Goal: Information Seeking & Learning: Find specific fact

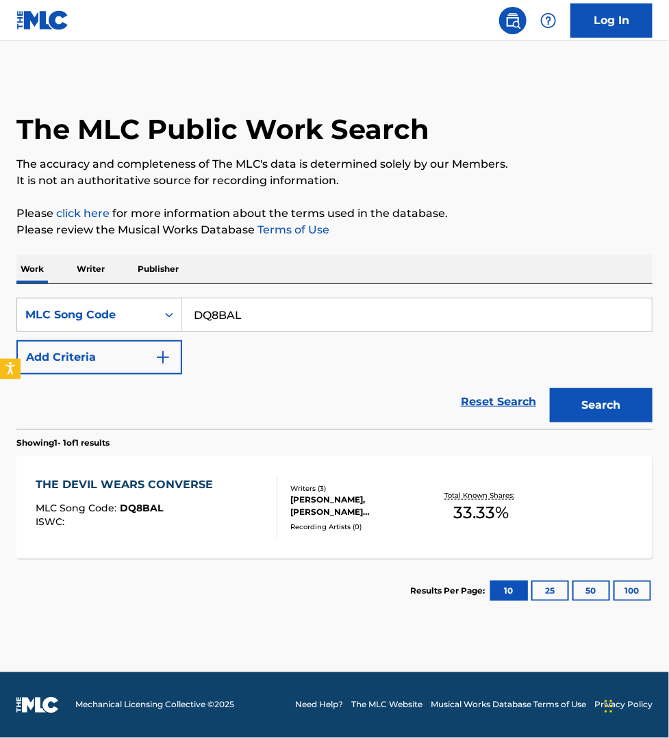
click at [255, 309] on input "DQ8BAL" at bounding box center [416, 314] width 469 height 33
click at [253, 309] on input "DQ8BAL" at bounding box center [416, 314] width 469 height 33
paste input "WB6OBS"
type input "WB6OBS"
click at [549, 388] on button "Search" at bounding box center [600, 405] width 103 height 34
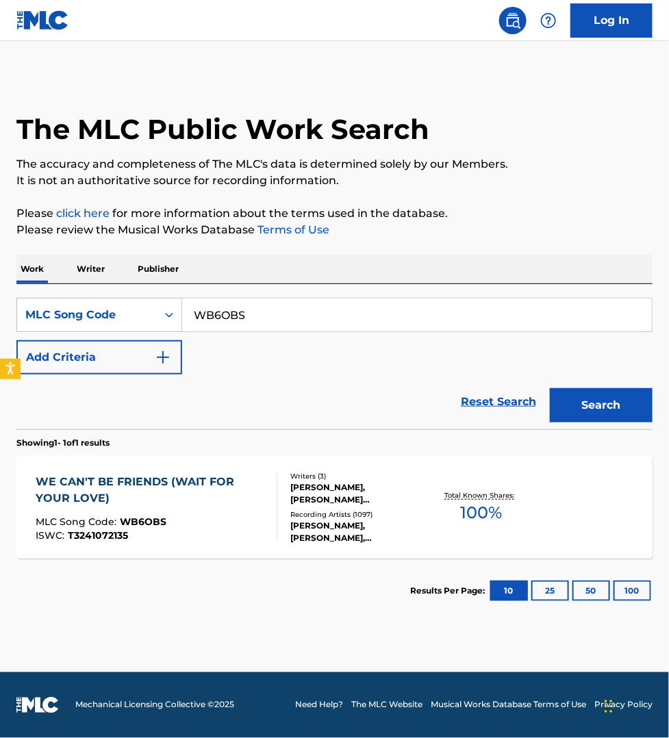
click at [238, 518] on div "MLC Song Code : WB6OBS" at bounding box center [151, 524] width 230 height 14
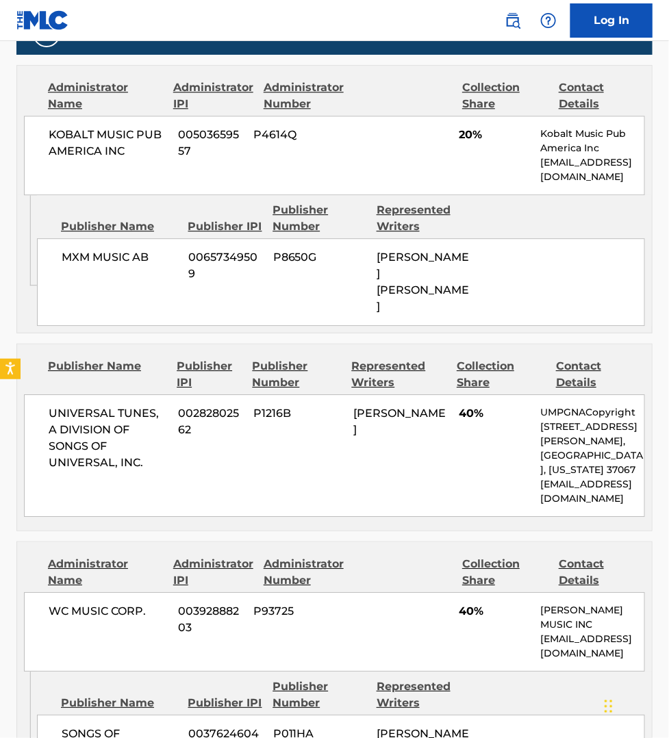
scroll to position [941, 0]
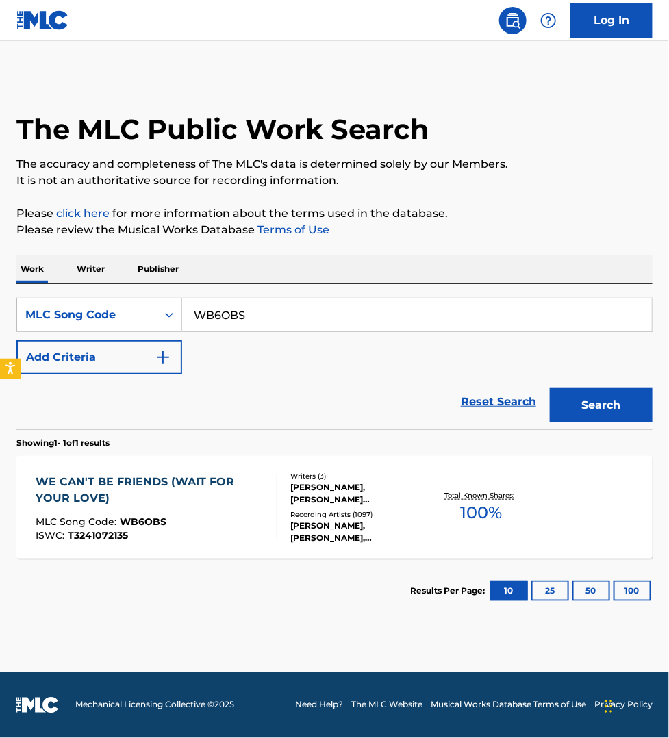
click at [274, 309] on input "WB6OBS" at bounding box center [416, 314] width 469 height 33
paste input "TW48GB"
type input "TW48GB"
click at [549, 388] on button "Search" at bounding box center [600, 405] width 103 height 34
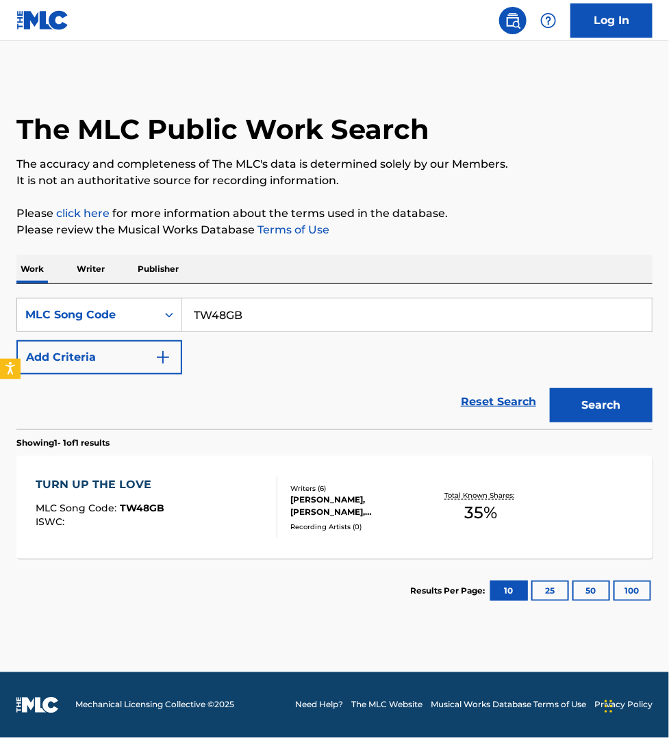
click at [261, 506] on div "TURN UP THE LOVE MLC Song Code : TW48GB ISWC :" at bounding box center [157, 507] width 242 height 62
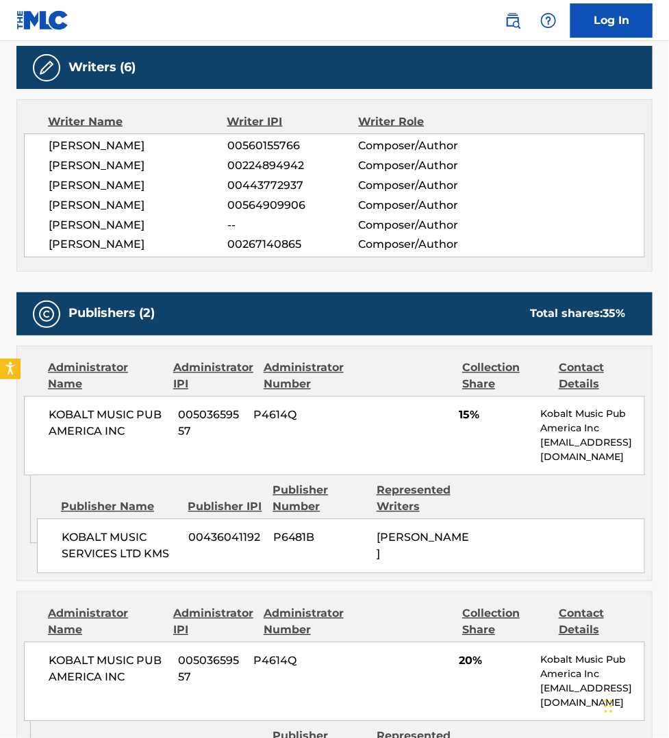
scroll to position [422, 0]
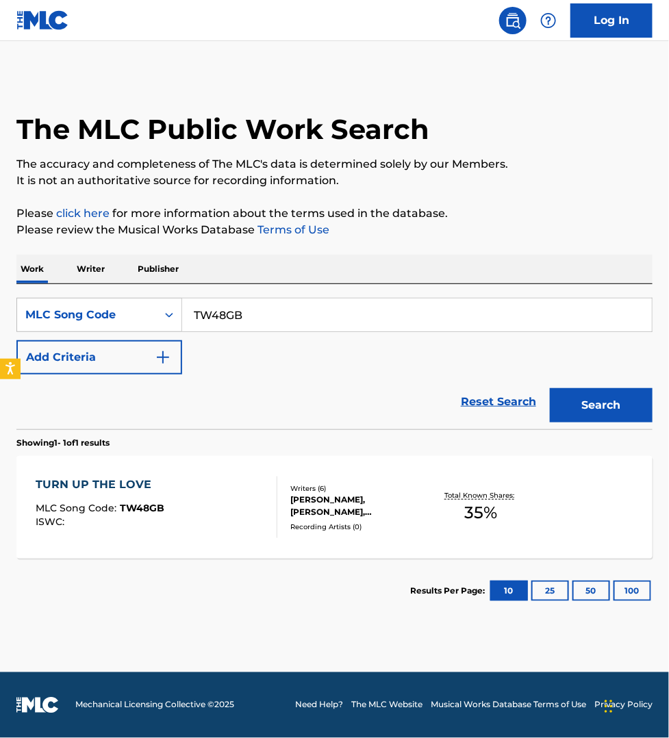
click at [247, 313] on input "TW48GB" at bounding box center [416, 314] width 469 height 33
paste input "PN0AUJ"
type input "PN0AUJ"
click at [549, 388] on button "Search" at bounding box center [600, 405] width 103 height 34
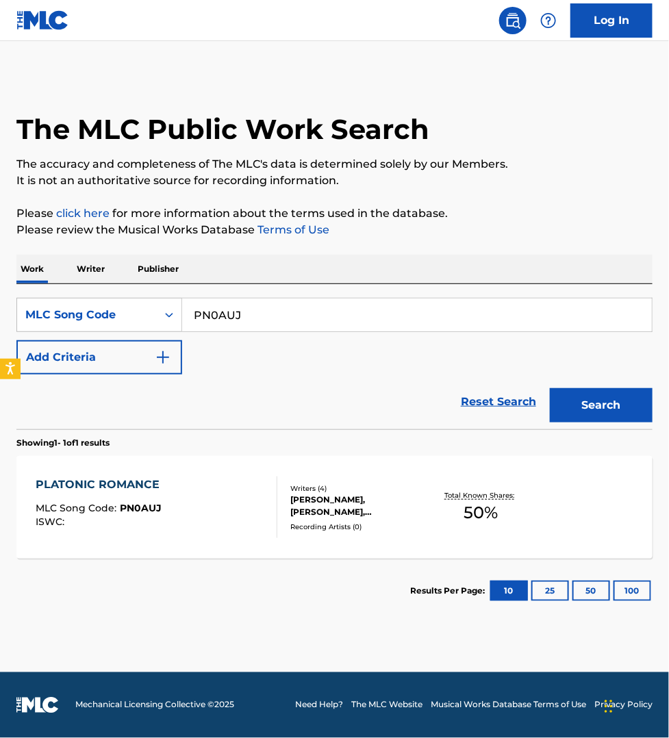
click at [264, 501] on div "PLATONIC ROMANCE MLC Song Code : PN0AUJ ISWC :" at bounding box center [157, 507] width 242 height 62
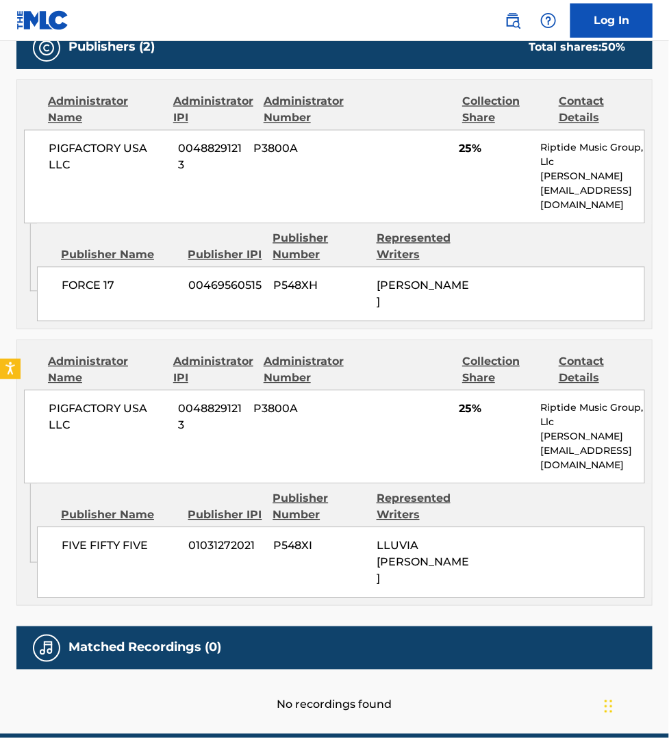
scroll to position [664, 0]
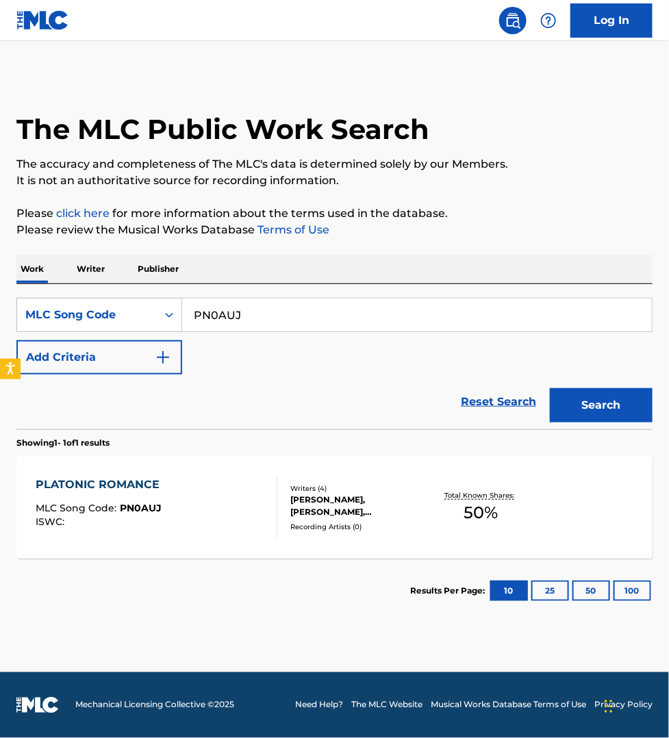
click at [252, 313] on input "PN0AUJ" at bounding box center [416, 314] width 469 height 33
paste input "FE9P3W"
type input "FE9P3W"
click at [549, 388] on button "Search" at bounding box center [600, 405] width 103 height 34
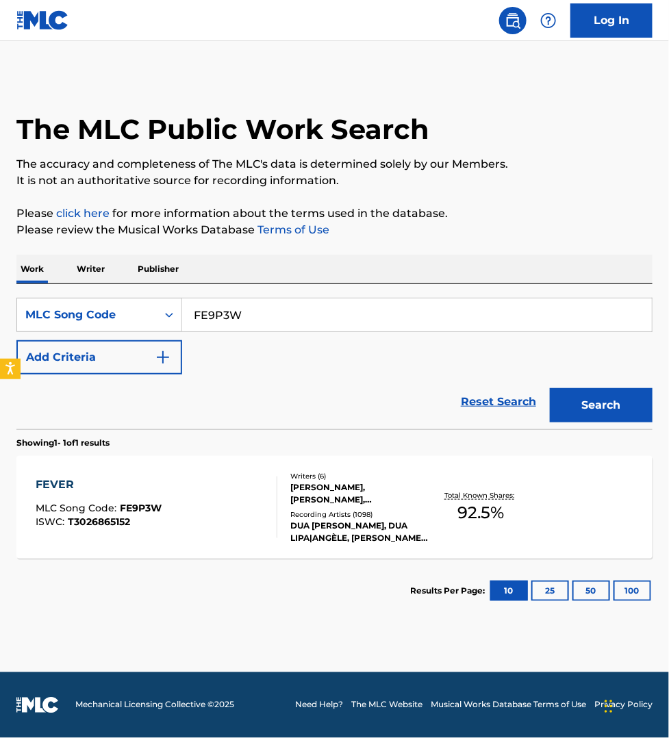
click at [226, 503] on div "FEVER MLC Song Code : FE9P3W ISWC : T3026865152" at bounding box center [157, 507] width 242 height 62
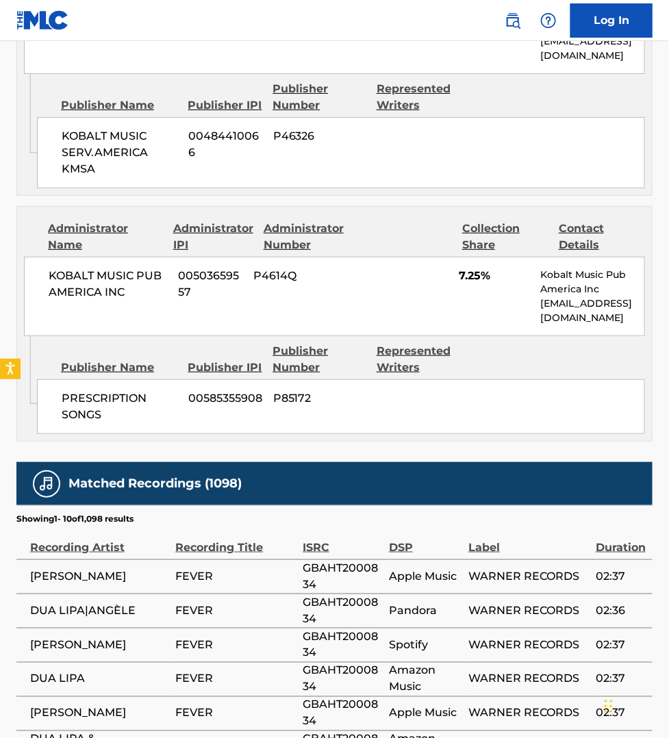
scroll to position [2958, 0]
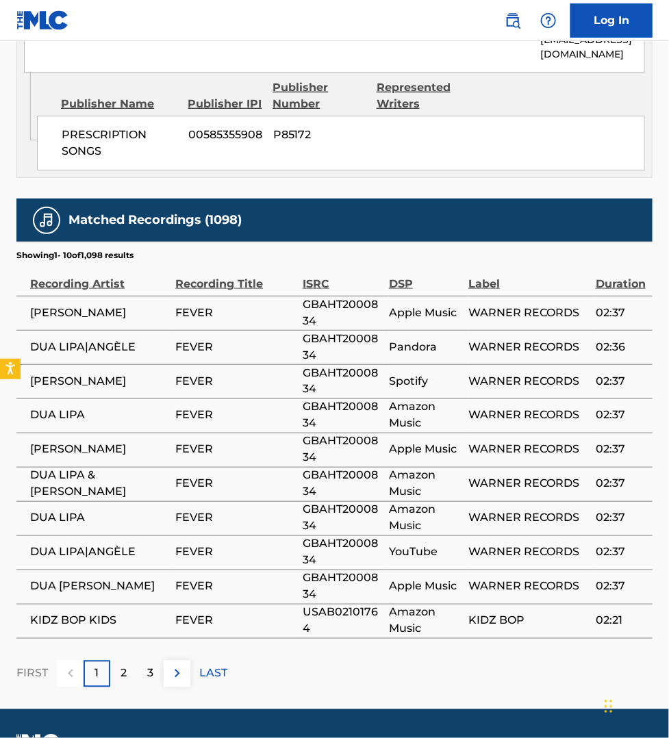
click at [179, 665] on img at bounding box center [177, 673] width 16 height 16
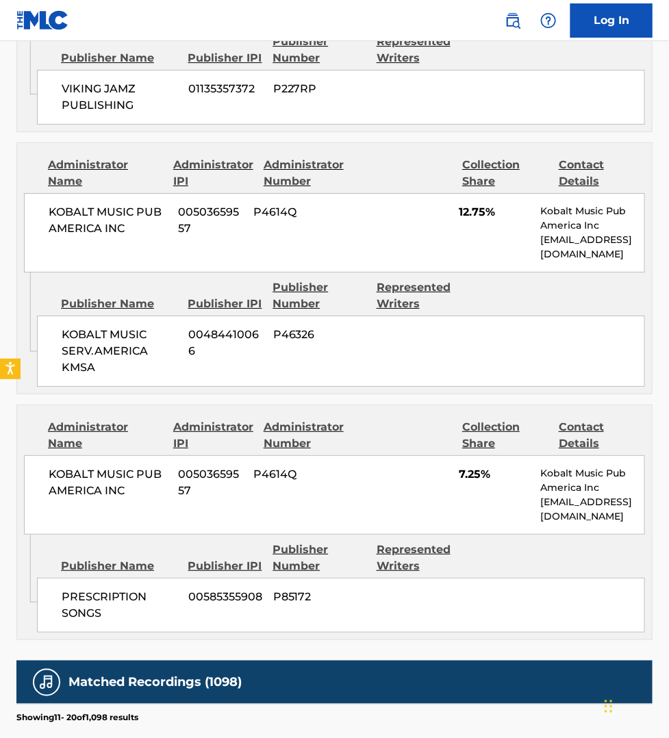
scroll to position [2509, 0]
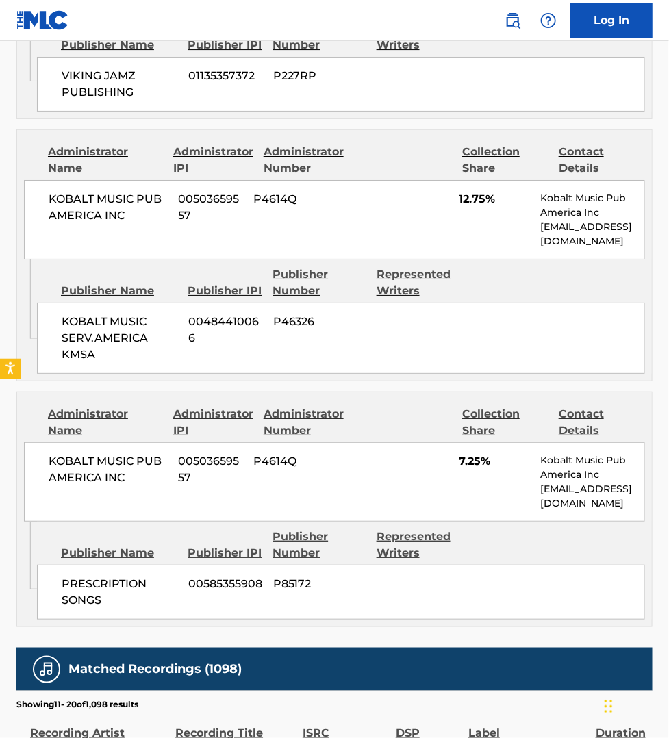
click at [309, 16] on nav "Log In" at bounding box center [334, 20] width 669 height 41
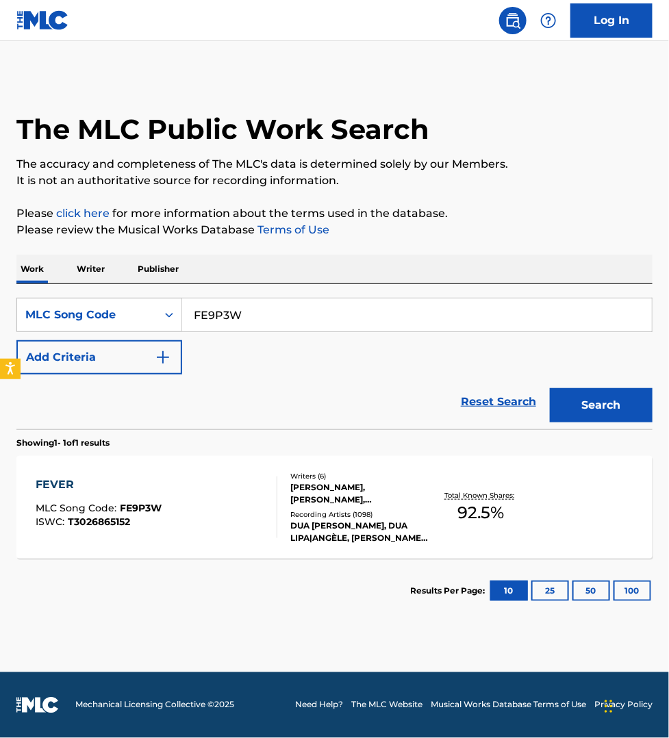
click at [250, 312] on input "FE9P3W" at bounding box center [416, 314] width 469 height 33
paste input "AVECN6"
type input "AVECN6"
click at [549, 388] on button "Search" at bounding box center [600, 405] width 103 height 34
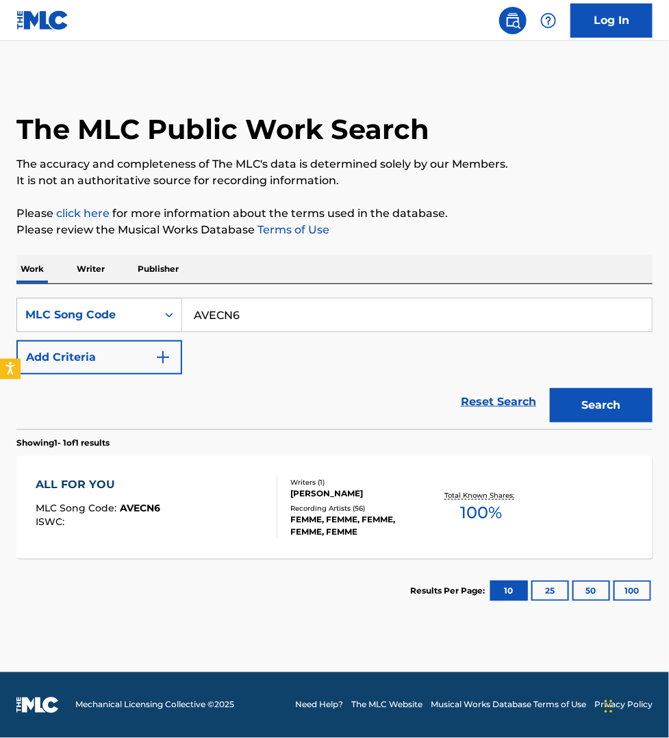
click at [257, 517] on div "ALL FOR YOU MLC Song Code : AVECN6 ISWC :" at bounding box center [157, 507] width 242 height 62
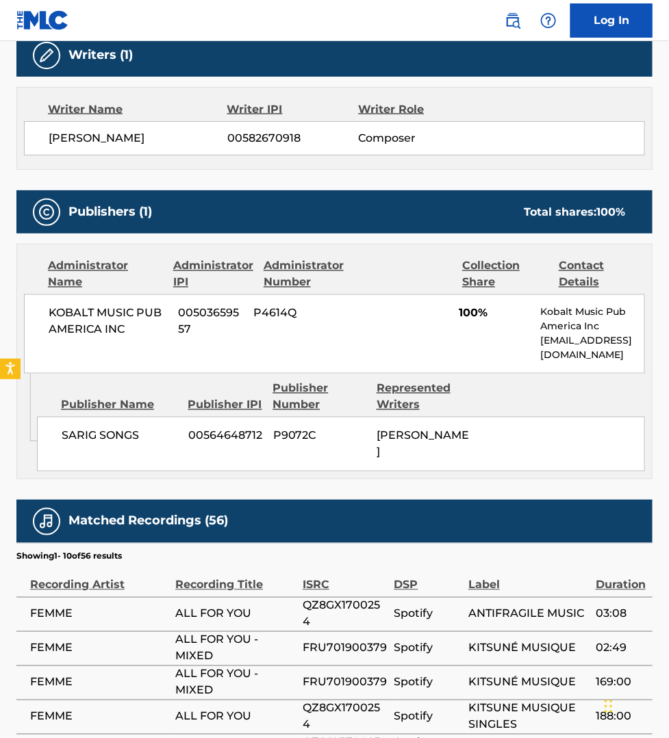
scroll to position [449, 0]
